Goal: Information Seeking & Learning: Learn about a topic

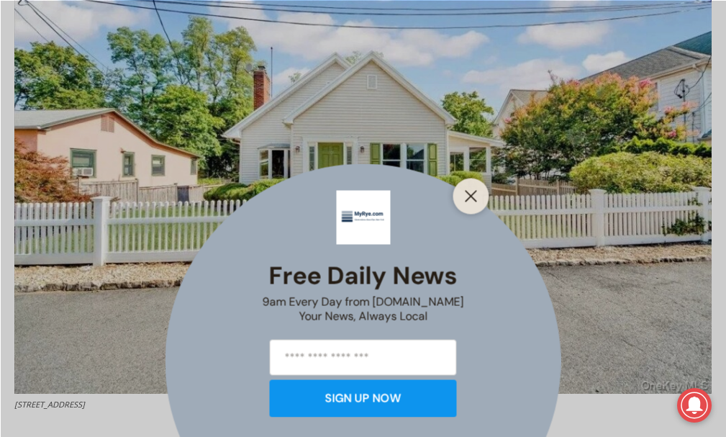
scroll to position [1410, 0]
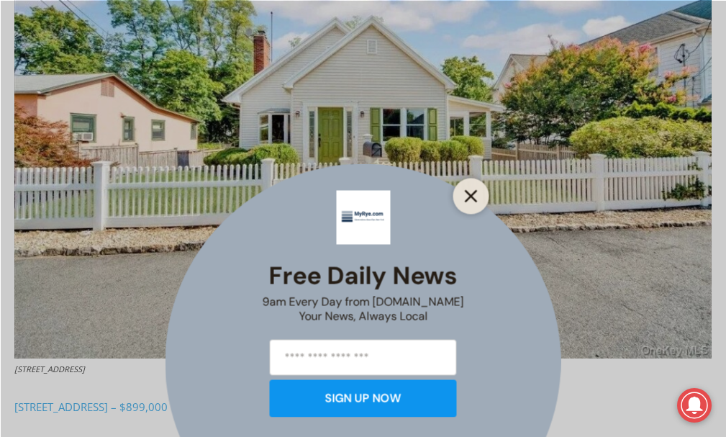
click at [478, 189] on icon "Close" at bounding box center [471, 195] width 13 height 13
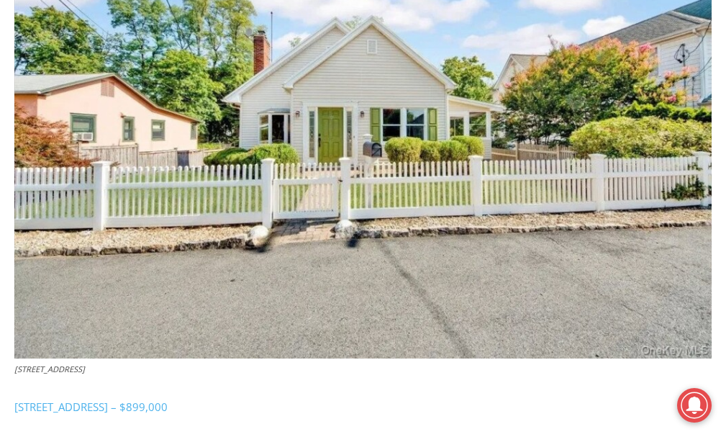
scroll to position [1482, 0]
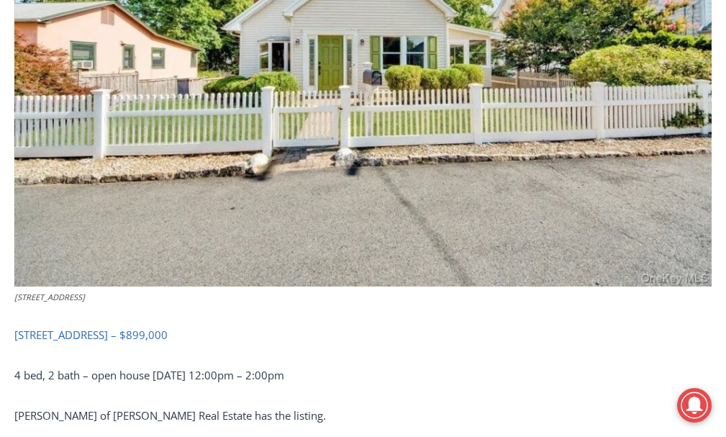
click at [62, 339] on span "32 Ridgeland Terrace, Rye – $899,000" at bounding box center [90, 334] width 153 height 14
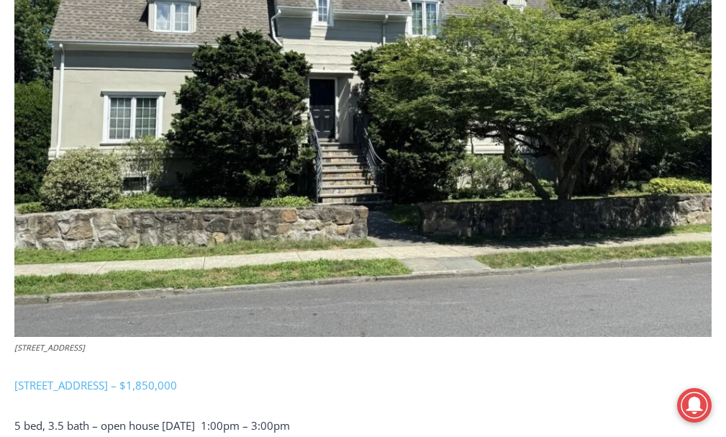
scroll to position [2129, 0]
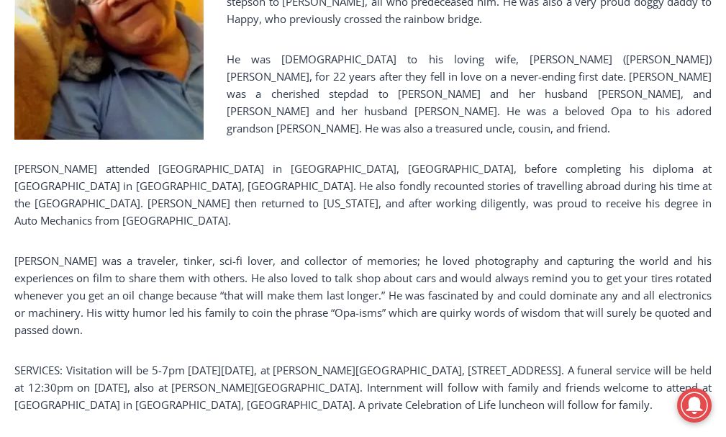
scroll to position [575, 0]
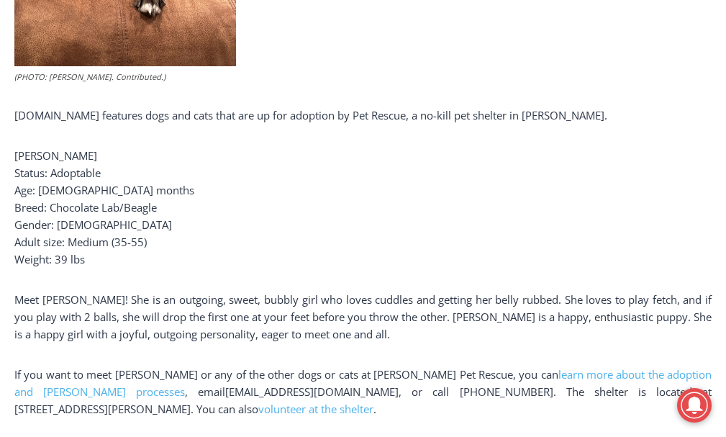
scroll to position [766, 0]
